Goal: Task Accomplishment & Management: Use online tool/utility

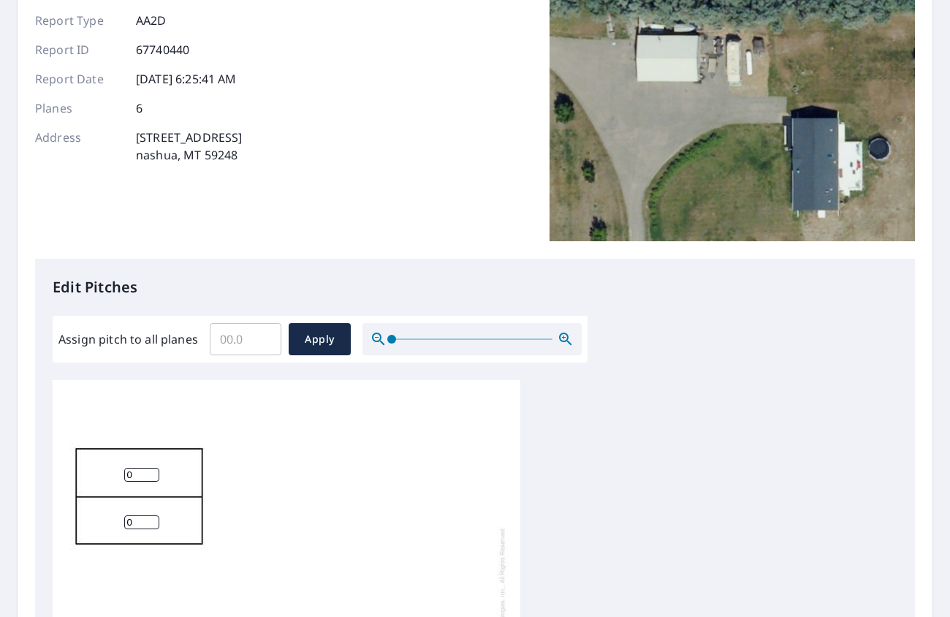
scroll to position [146, 0]
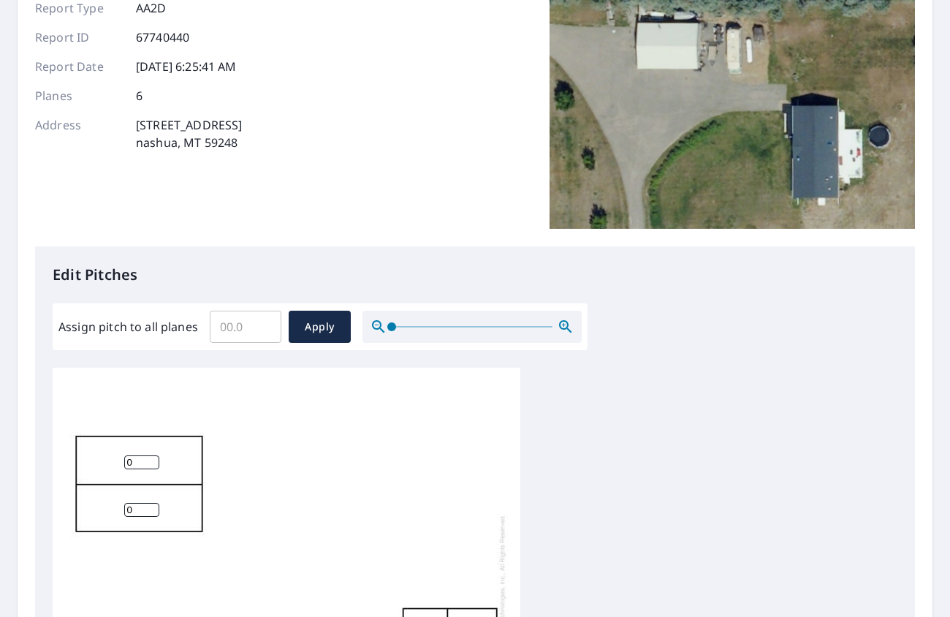
click at [244, 325] on input "Assign pitch to all planes" at bounding box center [246, 326] width 72 height 41
type input "4"
click at [318, 319] on span "Apply" at bounding box center [319, 327] width 39 height 18
type input "4"
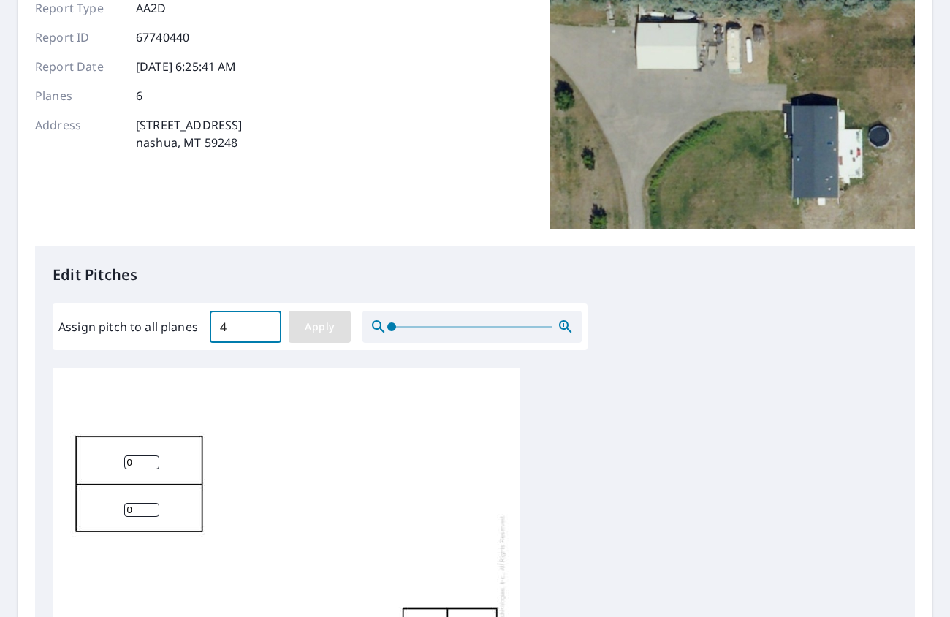
type input "4"
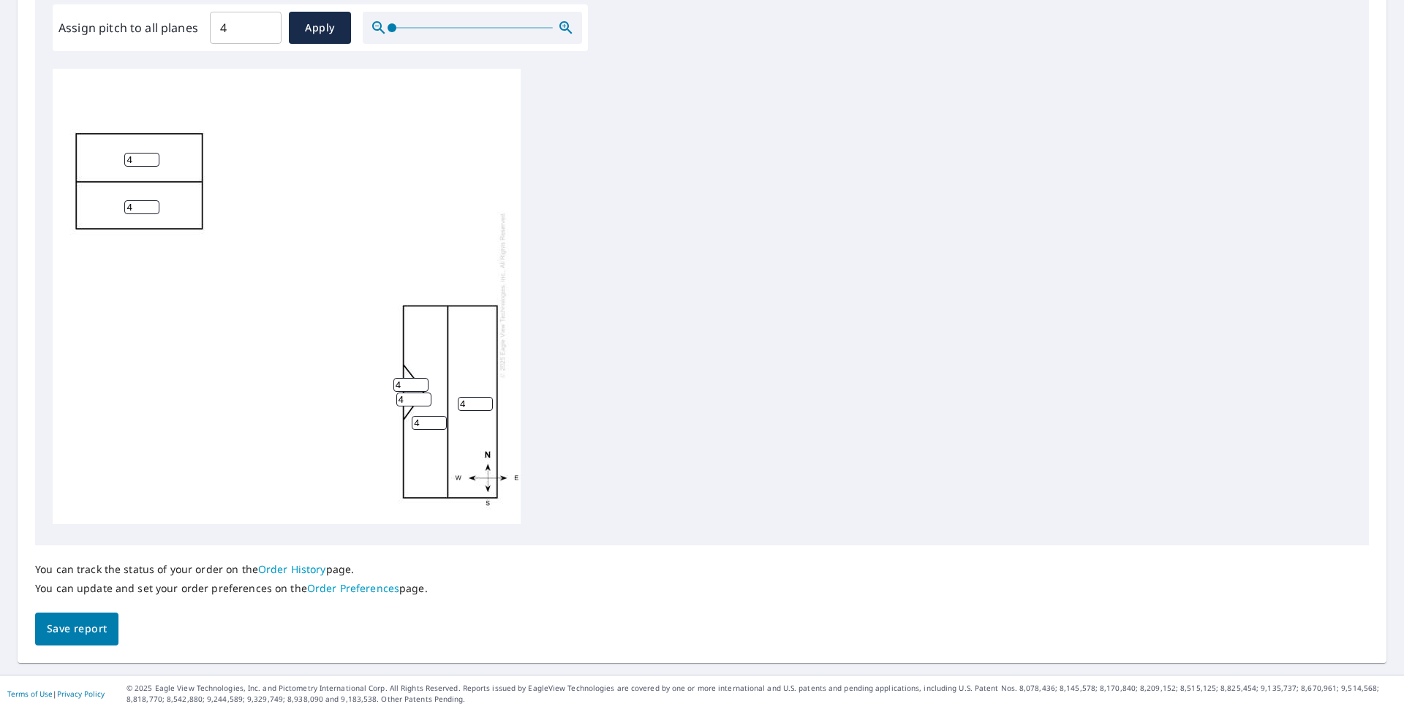
scroll to position [0, 0]
click at [321, 16] on button "Apply" at bounding box center [320, 28] width 62 height 32
click at [66, 616] on span "Save report" at bounding box center [77, 629] width 60 height 18
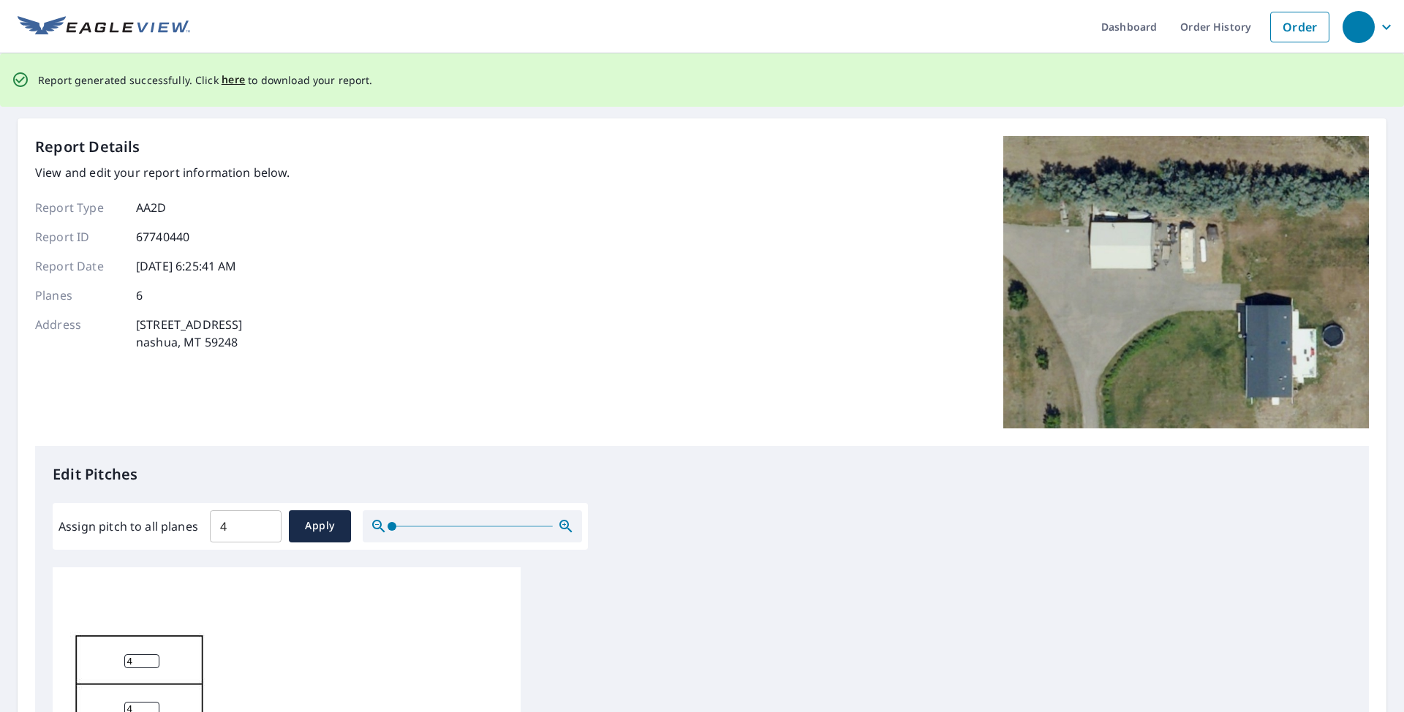
click at [662, 182] on div "Report Details View and edit your report information below. Report Type AA2D Re…" at bounding box center [701, 291] width 1333 height 310
click at [229, 80] on span "here" at bounding box center [233, 80] width 24 height 18
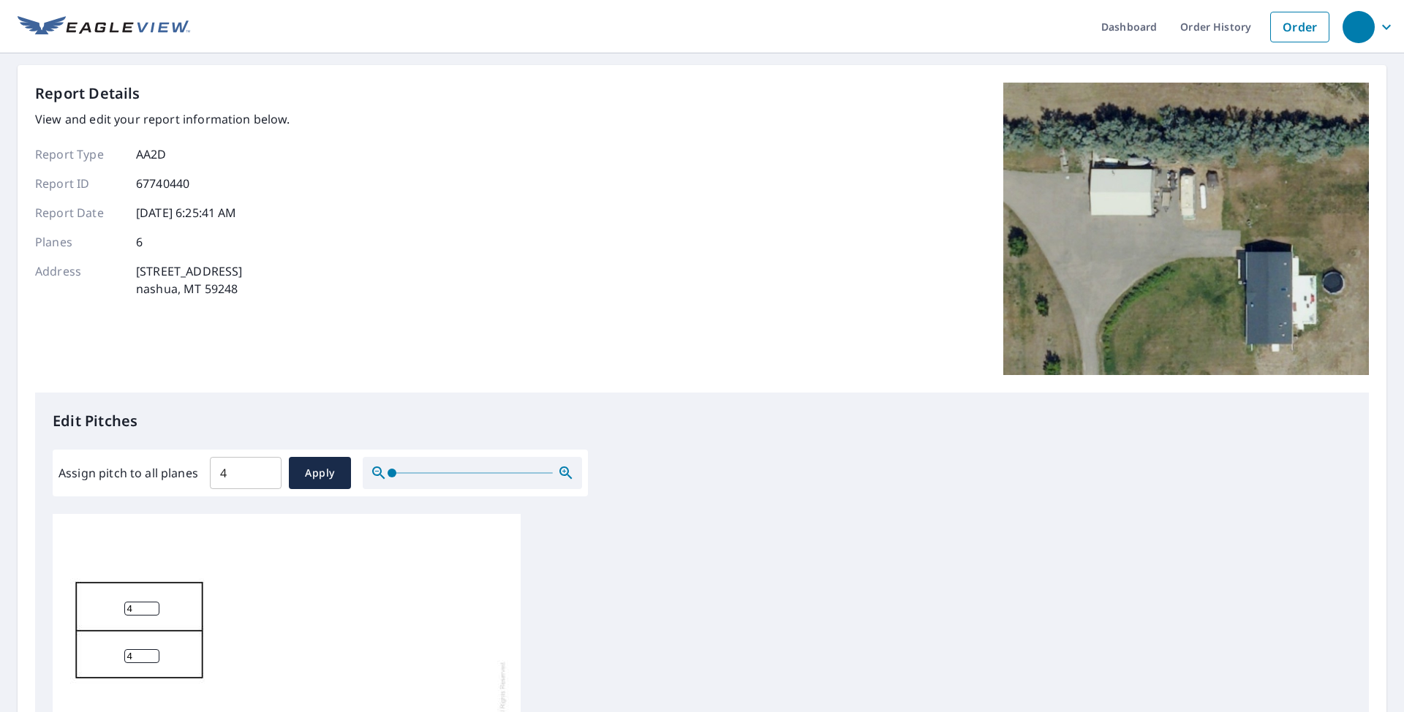
click at [491, 246] on div "Report Details View and edit your report information below. Report Type AA2D Re…" at bounding box center [701, 238] width 1333 height 310
click at [735, 310] on div "Report Details View and edit your report information below. Report Type AA2D Re…" at bounding box center [701, 238] width 1333 height 310
